Goal: Information Seeking & Learning: Learn about a topic

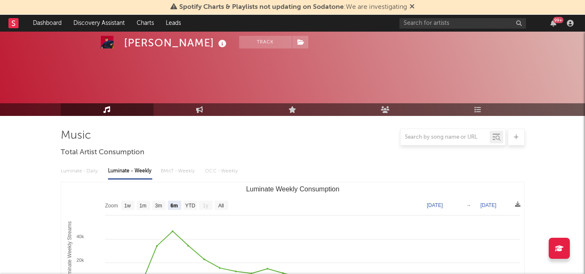
select select "6m"
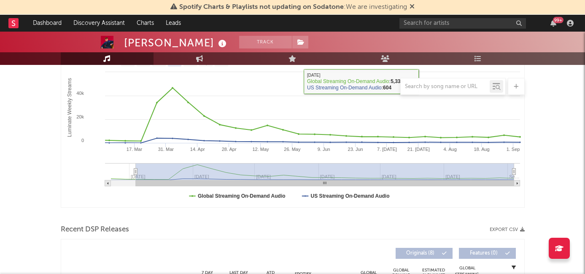
scroll to position [235, 0]
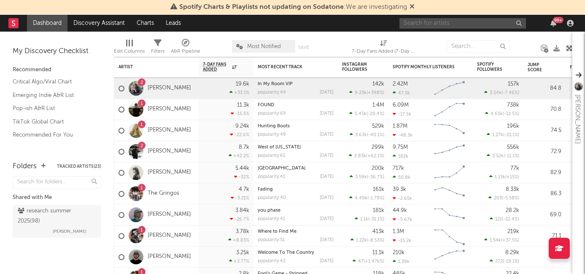
click at [423, 24] on input "text" at bounding box center [463, 23] width 127 height 11
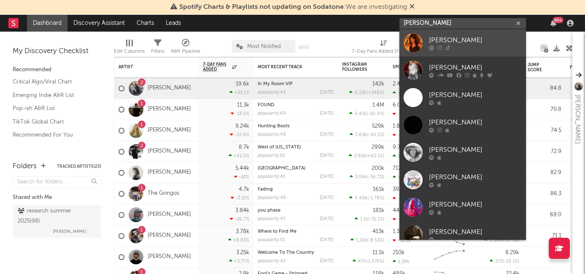
type input "lydia ke"
click at [445, 43] on div "Lydia Kenny" at bounding box center [475, 40] width 93 height 10
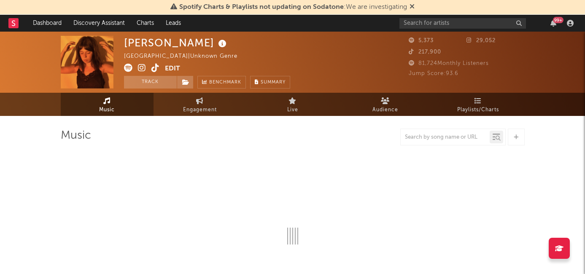
select select "1w"
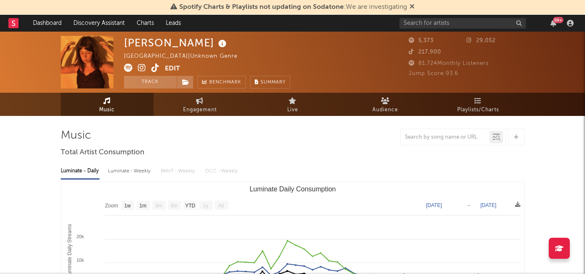
click at [157, 68] on icon at bounding box center [155, 68] width 8 height 8
